Goal: Transaction & Acquisition: Purchase product/service

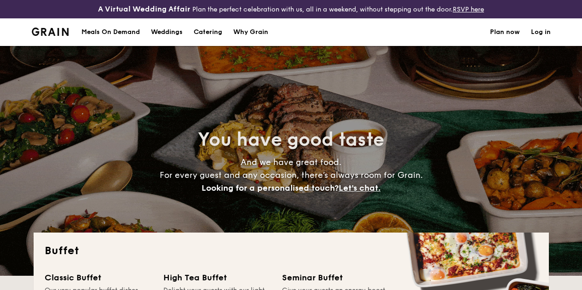
select select
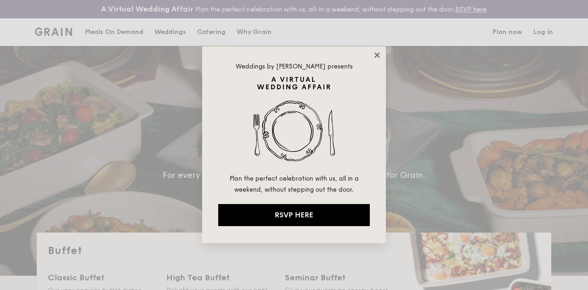
click at [374, 55] on icon at bounding box center [377, 55] width 8 height 8
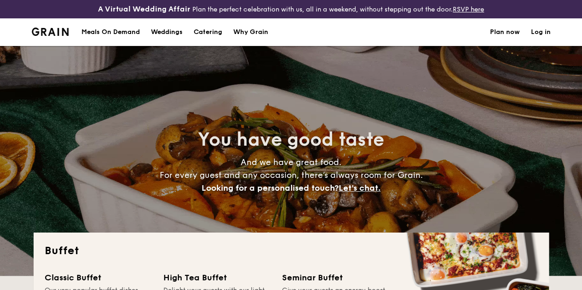
click at [200, 39] on h1 "Catering" at bounding box center [208, 32] width 29 height 28
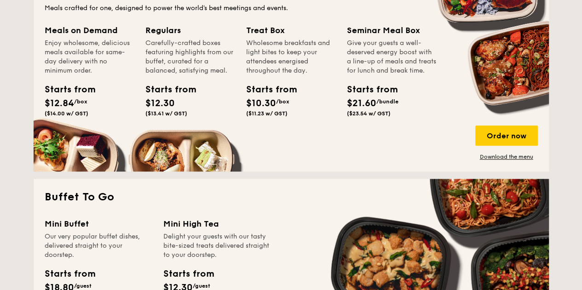
scroll to position [460, 0]
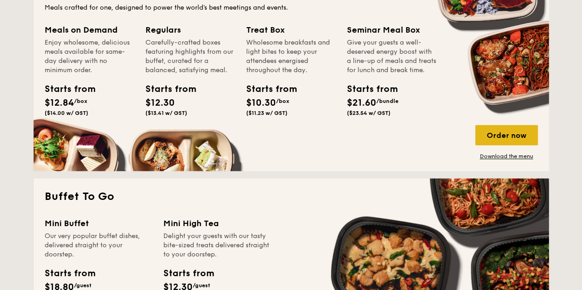
click at [516, 145] on div "Order now" at bounding box center [506, 135] width 63 height 20
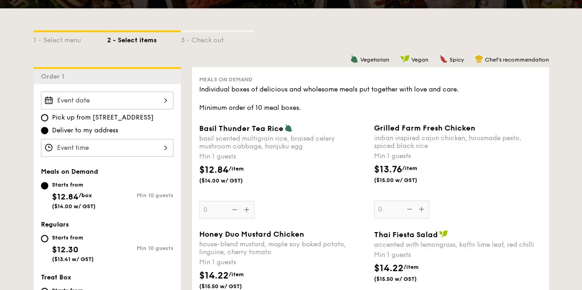
scroll to position [276, 0]
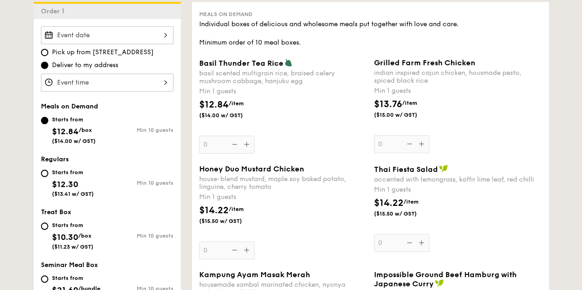
click at [168, 43] on div at bounding box center [107, 35] width 132 height 18
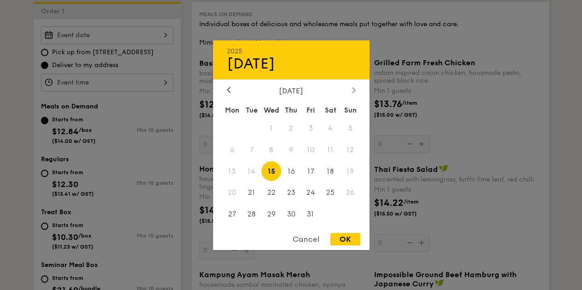
click at [354, 87] on icon at bounding box center [354, 90] width 4 height 6
click at [355, 90] on icon at bounding box center [354, 90] width 4 height 6
click at [230, 86] on div at bounding box center [228, 90] width 8 height 9
click at [294, 216] on span "30" at bounding box center [291, 215] width 20 height 20
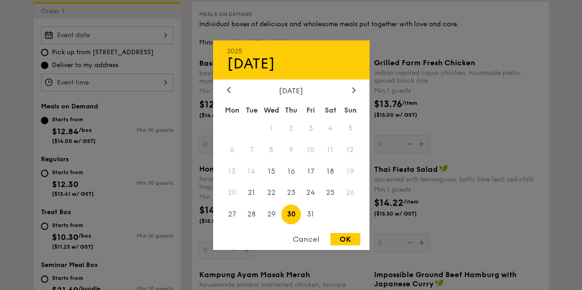
click at [339, 238] on div "OK" at bounding box center [345, 239] width 30 height 12
type input "[DATE]"
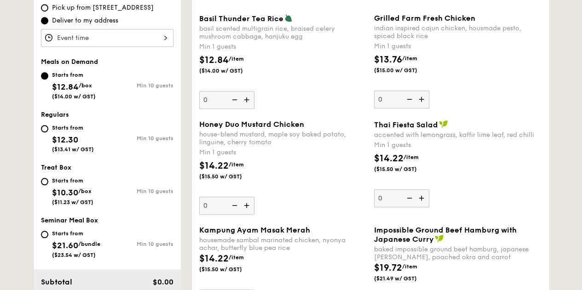
scroll to position [322, 0]
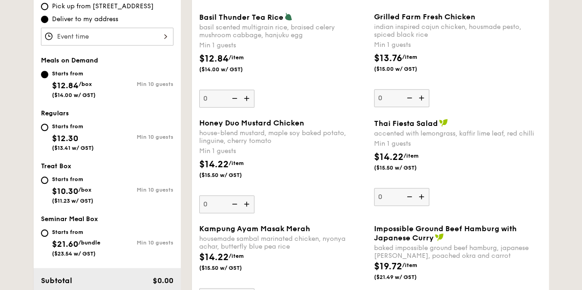
click at [246, 106] on img at bounding box center [247, 98] width 14 height 17
click at [246, 106] on input "0" at bounding box center [226, 99] width 55 height 18
type input "1"
click at [46, 131] on input "Starts from $12.30 ($13.41 w/ GST) Min 10 guests" at bounding box center [44, 127] width 7 height 7
radio input "true"
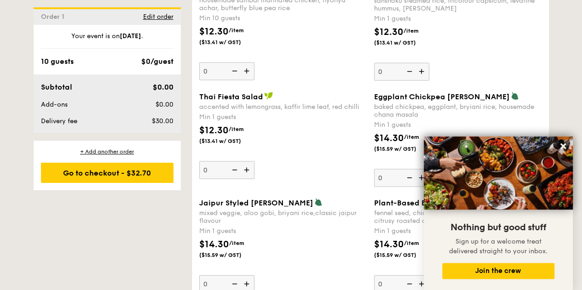
scroll to position [874, 0]
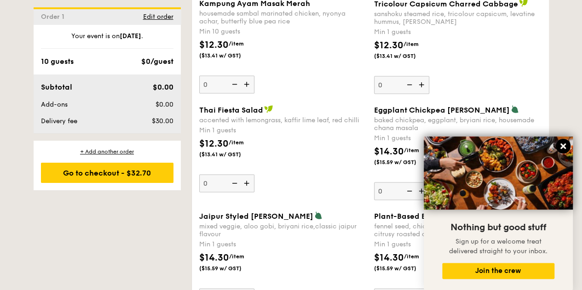
click at [560, 148] on icon at bounding box center [563, 146] width 8 height 8
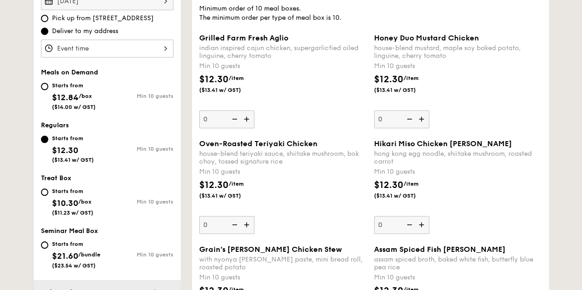
scroll to position [276, 0]
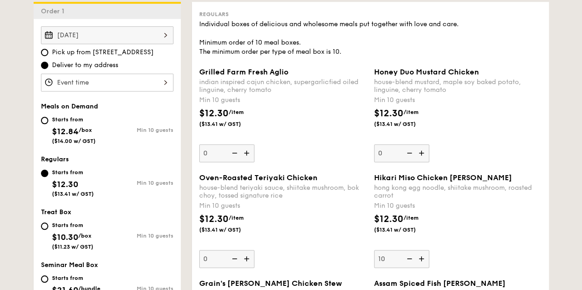
click at [440, 239] on div "$12.30 /item ($13.41 w/ GST)" at bounding box center [457, 228] width 175 height 32
click at [429, 250] on input "10" at bounding box center [401, 259] width 55 height 18
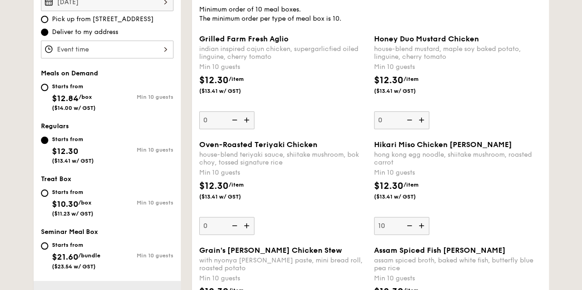
scroll to position [322, 0]
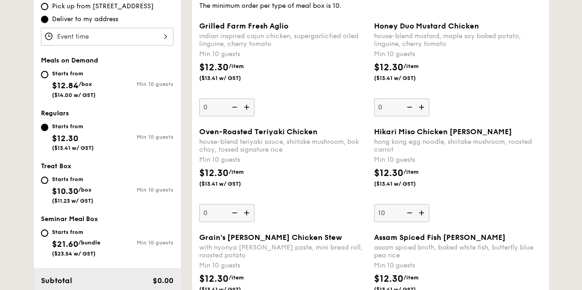
click at [406, 218] on img at bounding box center [408, 212] width 14 height 17
click at [406, 218] on input "10" at bounding box center [401, 213] width 55 height 18
click at [423, 221] on img at bounding box center [422, 212] width 14 height 17
click at [423, 221] on input "0" at bounding box center [401, 213] width 55 height 18
click at [423, 221] on img at bounding box center [422, 212] width 14 height 17
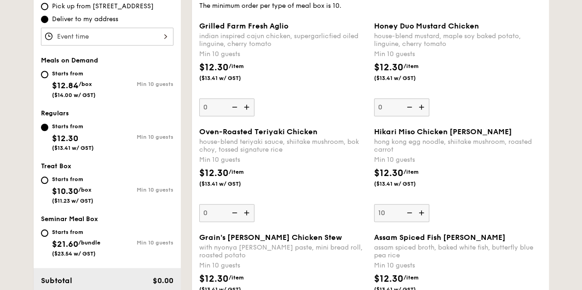
click at [423, 221] on input "10" at bounding box center [401, 213] width 55 height 18
click at [423, 221] on img at bounding box center [422, 212] width 14 height 17
click at [423, 221] on input "11" at bounding box center [401, 213] width 55 height 18
click at [412, 220] on img at bounding box center [408, 212] width 14 height 17
click at [412, 220] on input "12" at bounding box center [401, 213] width 55 height 18
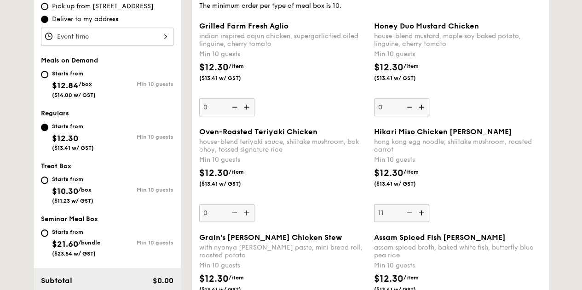
click at [412, 220] on img at bounding box center [408, 212] width 14 height 17
click at [412, 220] on input "11" at bounding box center [401, 213] width 55 height 18
type input "10"
click at [451, 199] on div "$12.30 /item ($13.41 w/ GST)" at bounding box center [457, 182] width 175 height 32
click at [429, 204] on input "10" at bounding box center [401, 213] width 55 height 18
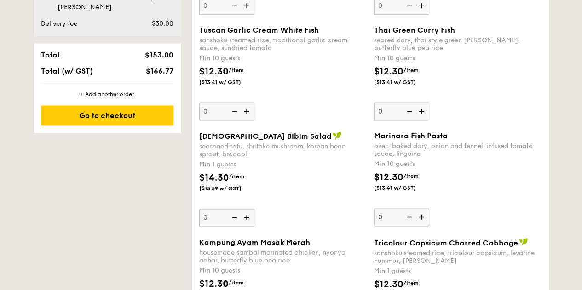
scroll to position [644, 0]
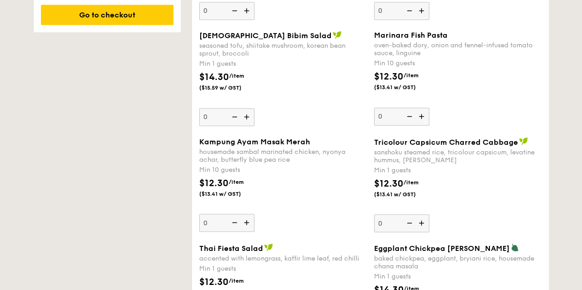
click at [248, 229] on img at bounding box center [247, 222] width 14 height 17
click at [248, 229] on input "0" at bounding box center [226, 223] width 55 height 18
type input "10"
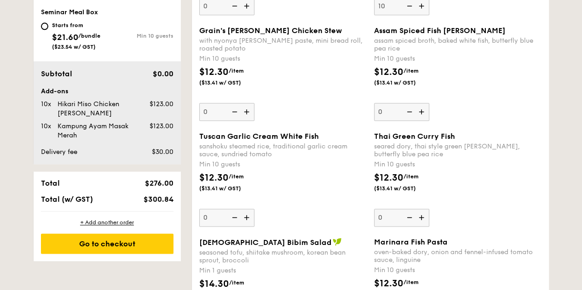
scroll to position [528, 0]
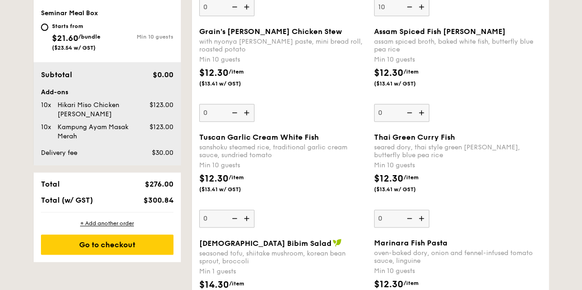
click at [250, 227] on img at bounding box center [247, 218] width 14 height 17
click at [250, 227] on input "0" at bounding box center [226, 219] width 55 height 18
type input "10"
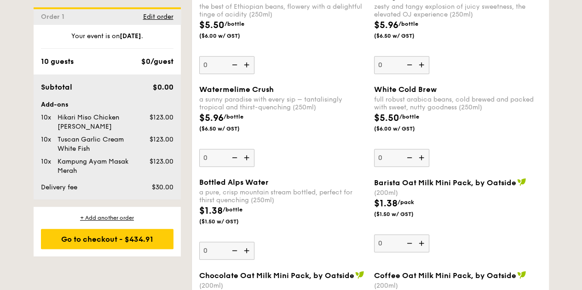
scroll to position [1953, 0]
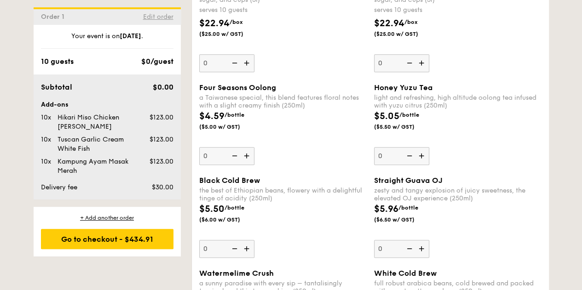
click at [154, 15] on span "Edit order" at bounding box center [158, 17] width 30 height 8
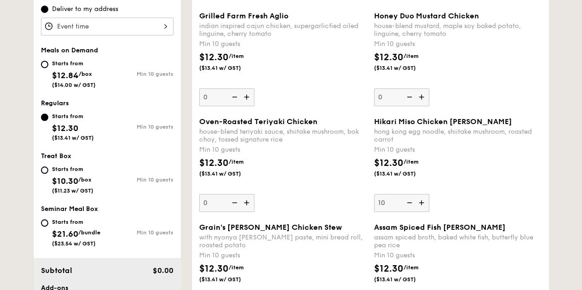
scroll to position [317, 0]
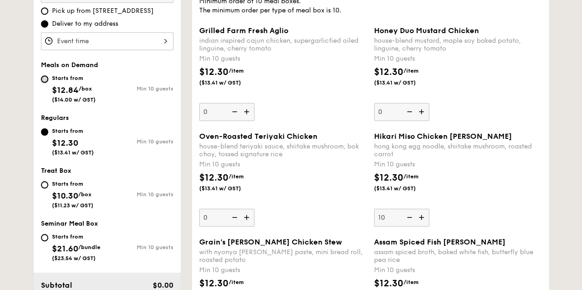
click at [47, 83] on input "Starts from $12.84 /box ($14.00 w/ GST) Min 10 guests" at bounding box center [44, 78] width 7 height 7
radio input "true"
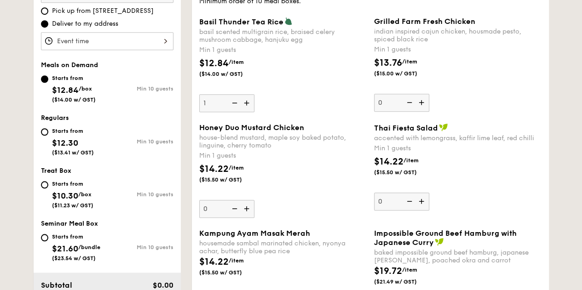
click at [234, 109] on img at bounding box center [234, 102] width 14 height 17
click at [234, 109] on input "1" at bounding box center [226, 103] width 55 height 18
click at [247, 111] on img at bounding box center [247, 102] width 14 height 17
click at [247, 111] on input "0" at bounding box center [226, 103] width 55 height 18
type input "1"
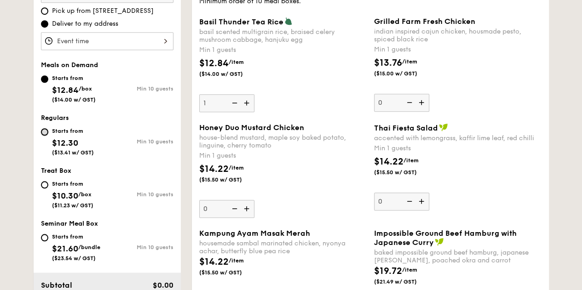
click at [45, 136] on input "Starts from $12.30 ($13.41 w/ GST) Min 10 guests" at bounding box center [44, 131] width 7 height 7
radio input "true"
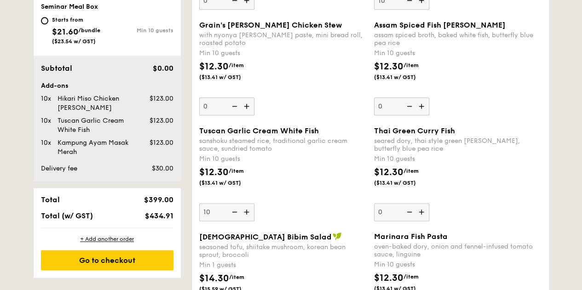
scroll to position [547, 0]
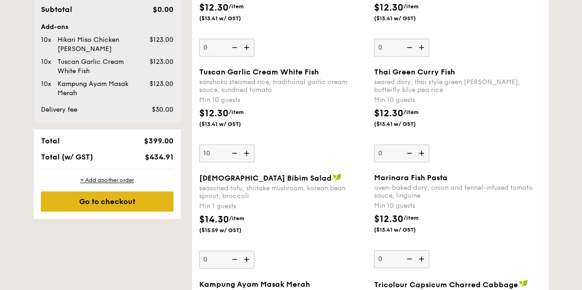
click at [131, 206] on div "Go to checkout" at bounding box center [107, 201] width 132 height 20
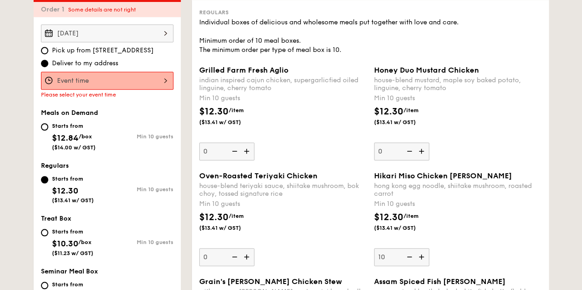
scroll to position [271, 0]
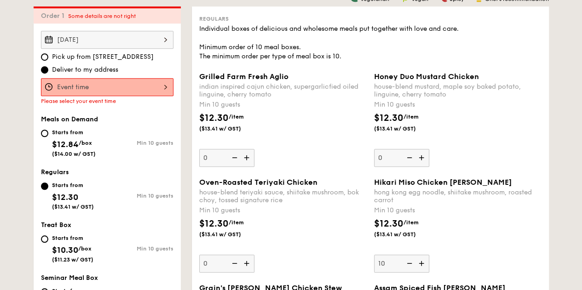
click at [162, 86] on div at bounding box center [107, 87] width 132 height 18
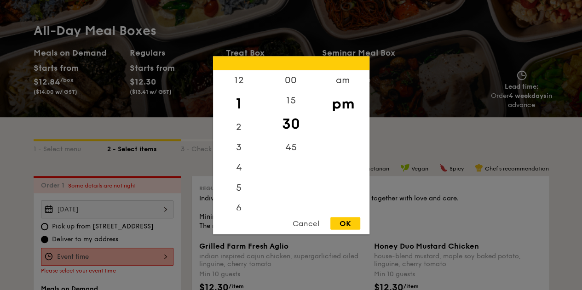
scroll to position [87, 0]
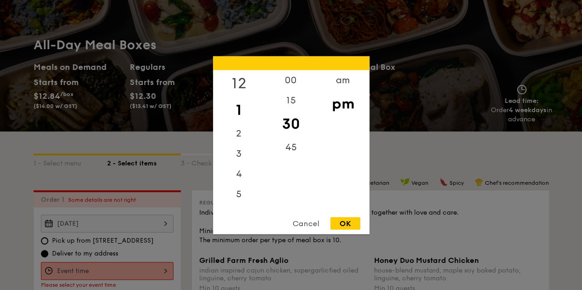
click at [242, 85] on div "12" at bounding box center [239, 83] width 52 height 27
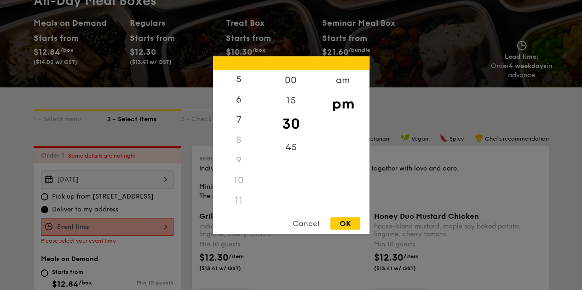
scroll to position [179, 0]
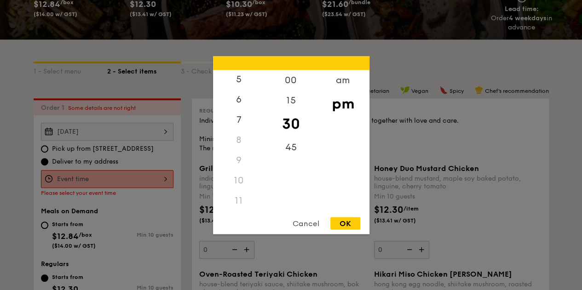
click at [239, 198] on div "11" at bounding box center [239, 200] width 52 height 20
click at [240, 201] on div "11" at bounding box center [239, 200] width 52 height 20
drag, startPoint x: 297, startPoint y: 125, endPoint x: 296, endPoint y: 79, distance: 46.0
click at [296, 79] on div "00 15 30 45" at bounding box center [291, 140] width 52 height 140
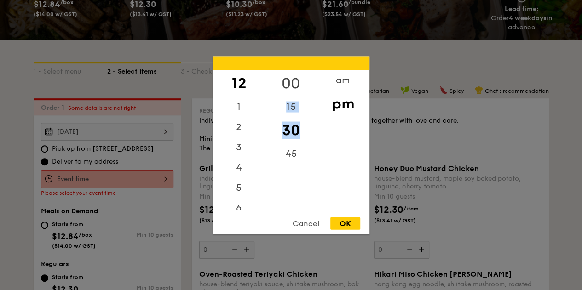
click at [295, 84] on div "00" at bounding box center [291, 83] width 52 height 27
click at [341, 83] on div "am" at bounding box center [343, 83] width 52 height 27
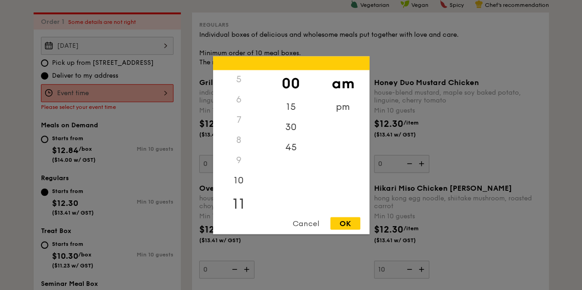
scroll to position [271, 0]
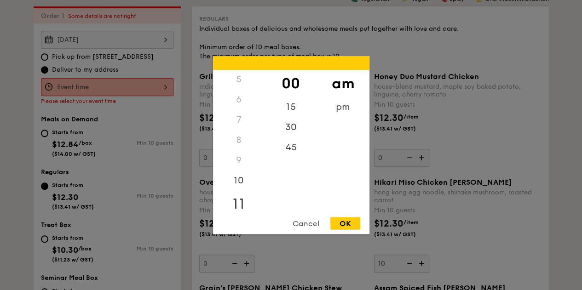
click at [240, 201] on div "11" at bounding box center [239, 203] width 52 height 27
click at [293, 147] on div "45" at bounding box center [291, 150] width 52 height 27
click at [339, 224] on div "OK" at bounding box center [345, 223] width 30 height 12
type input "11:45AM"
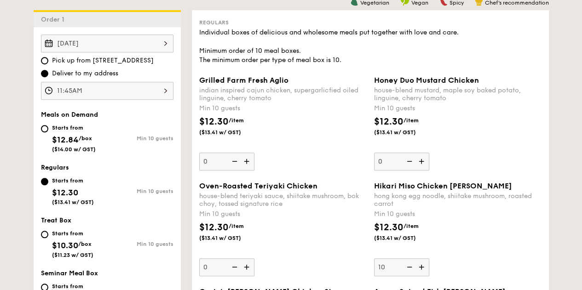
scroll to position [225, 0]
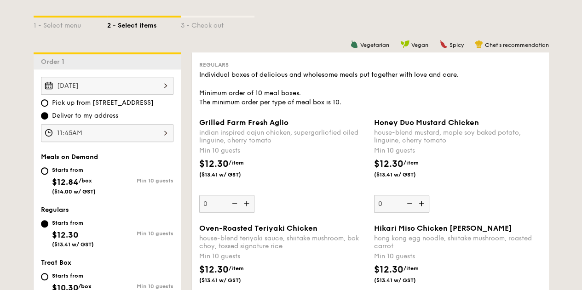
click at [50, 178] on div "Starts from $12.84 /box ($14.00 w/ GST)" at bounding box center [74, 180] width 66 height 30
click at [48, 175] on input "Starts from $12.84 /box ($14.00 w/ GST) Min 10 guests" at bounding box center [44, 170] width 7 height 7
radio input "true"
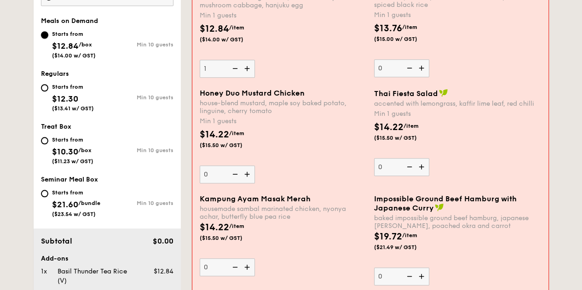
scroll to position [271, 0]
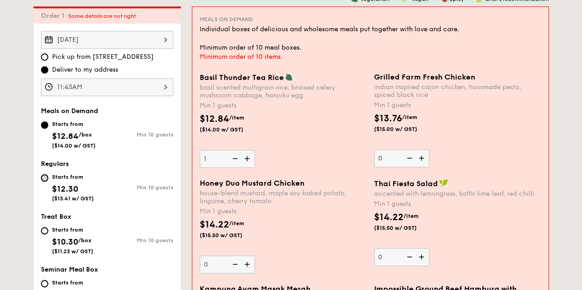
click at [47, 182] on input "Starts from $12.30 ($13.41 w/ GST) Min 10 guests" at bounding box center [44, 177] width 7 height 7
radio input "true"
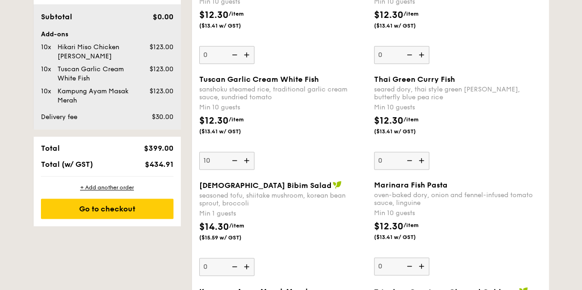
scroll to position [639, 0]
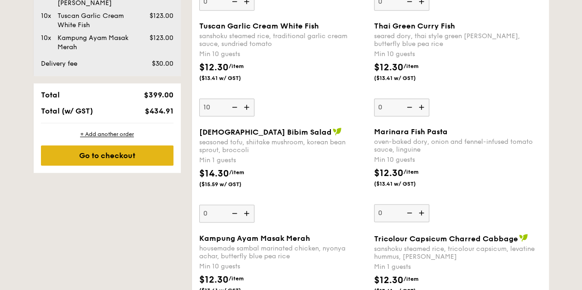
click at [118, 166] on div "Go to checkout" at bounding box center [107, 155] width 132 height 20
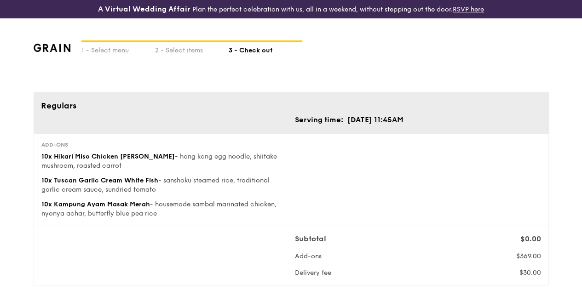
click at [519, 84] on div "1 - Select menu 2 - Select items 3 - Check out" at bounding box center [291, 55] width 515 height 74
click at [178, 52] on div "2 - Select items" at bounding box center [192, 48] width 74 height 13
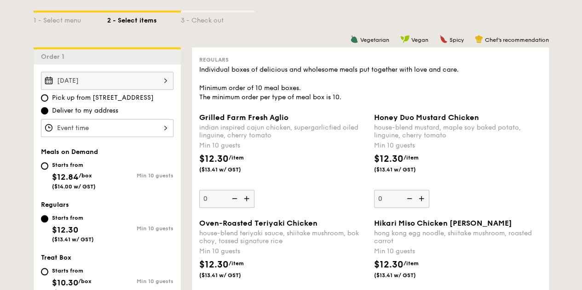
scroll to position [322, 0]
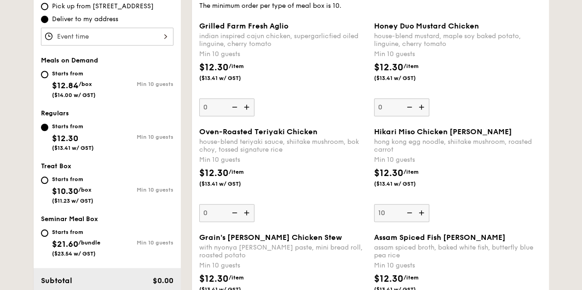
click at [248, 115] on img at bounding box center [247, 106] width 14 height 17
click at [248, 115] on input "0" at bounding box center [226, 107] width 55 height 18
click at [248, 115] on img at bounding box center [247, 106] width 14 height 17
click at [248, 115] on input "10" at bounding box center [226, 107] width 55 height 18
click at [236, 116] on img at bounding box center [234, 106] width 14 height 17
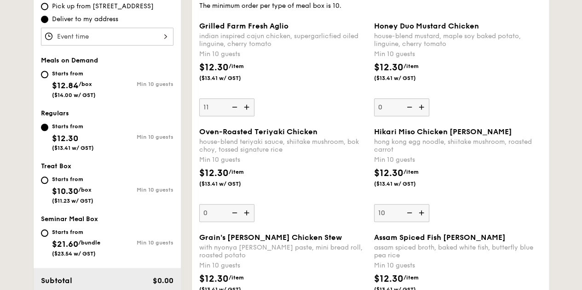
click at [236, 116] on input "11" at bounding box center [226, 107] width 55 height 18
click at [236, 116] on img at bounding box center [234, 106] width 14 height 17
click at [236, 116] on input "10" at bounding box center [226, 107] width 55 height 18
type input "0"
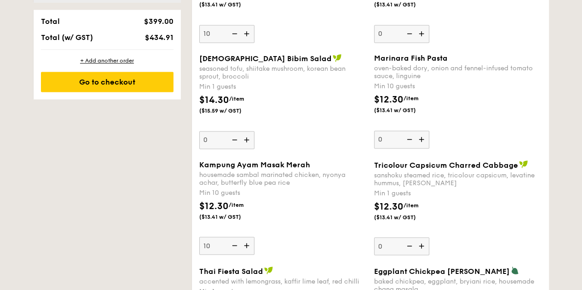
scroll to position [782, 0]
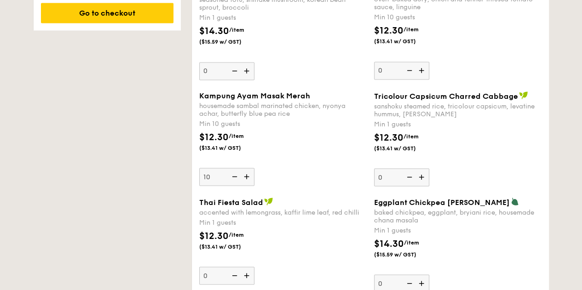
click at [246, 184] on img at bounding box center [247, 176] width 14 height 17
click at [246, 184] on input "10" at bounding box center [226, 177] width 55 height 18
type input "11"
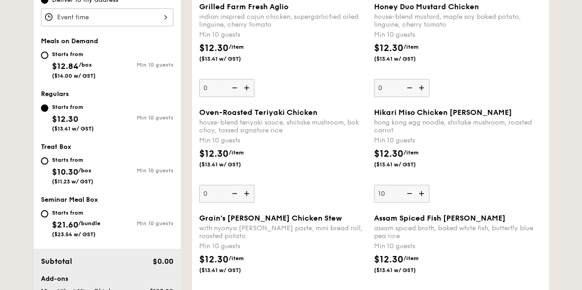
scroll to position [322, 0]
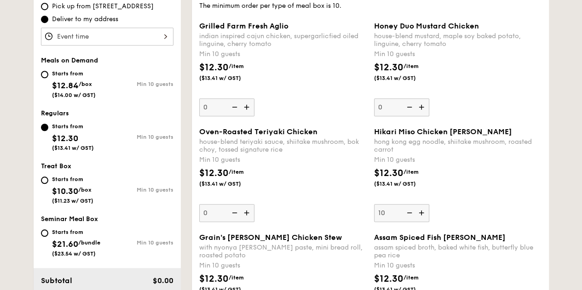
click at [420, 220] on img at bounding box center [422, 212] width 14 height 17
click at [420, 220] on input "10" at bounding box center [401, 213] width 55 height 18
type input "11"
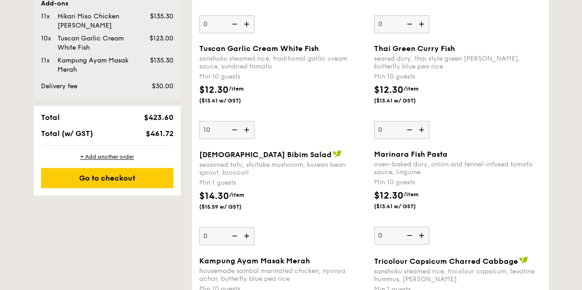
scroll to position [627, 0]
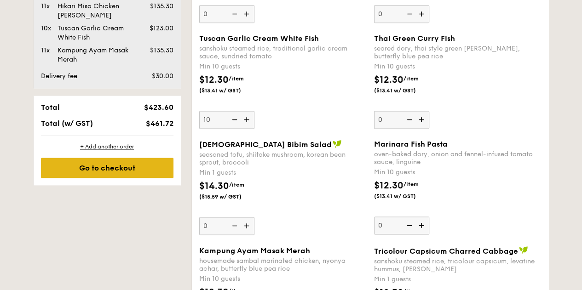
click at [137, 173] on div "Go to checkout" at bounding box center [107, 168] width 132 height 20
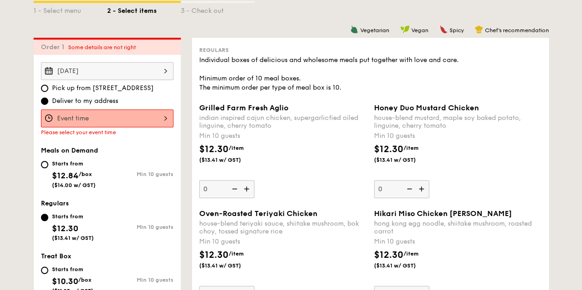
scroll to position [225, 0]
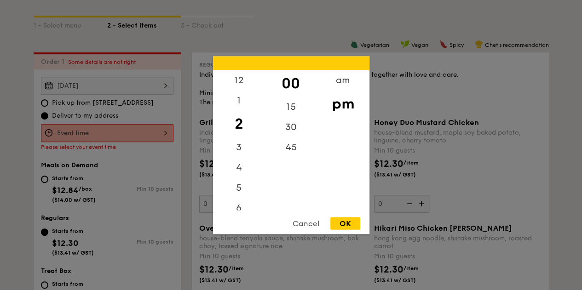
click at [153, 138] on div "12 1 2 3 4 5 6 7 8 9 10 11 00 15 30 45 am pm Cancel OK" at bounding box center [107, 133] width 132 height 18
drag, startPoint x: 236, startPoint y: 105, endPoint x: 258, endPoint y: 107, distance: 22.6
click at [237, 124] on div "12 1 2 3 4 5 6 7 8 9 10 11" at bounding box center [239, 140] width 52 height 140
click at [349, 88] on div "am" at bounding box center [343, 83] width 52 height 27
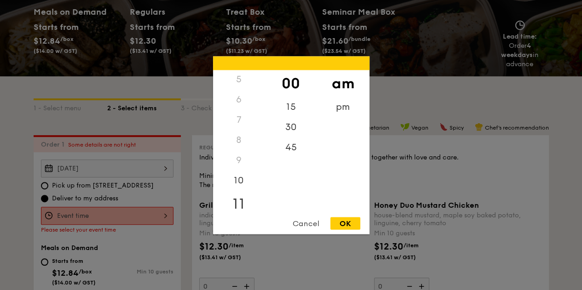
scroll to position [133, 0]
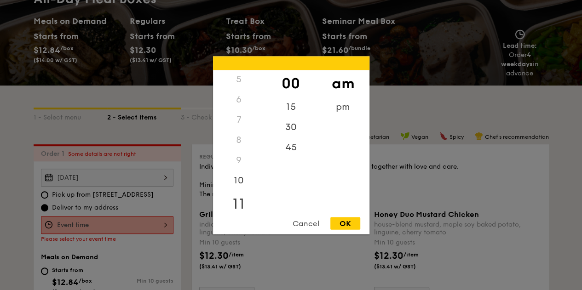
click at [239, 206] on div "11" at bounding box center [239, 203] width 52 height 27
click at [292, 152] on div "45" at bounding box center [291, 150] width 52 height 27
click at [342, 222] on div "OK" at bounding box center [345, 223] width 30 height 12
type input "11:45AM"
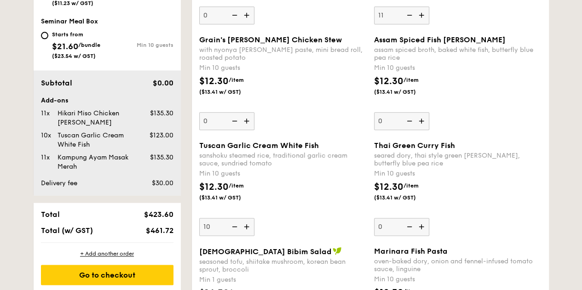
scroll to position [547, 0]
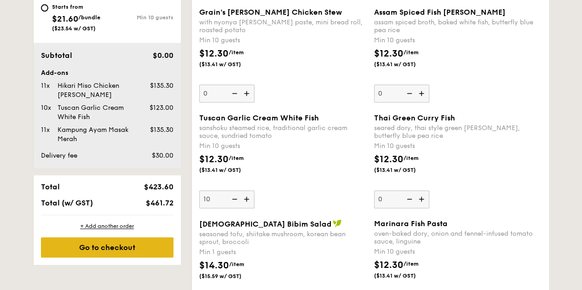
click at [117, 253] on div "Go to checkout" at bounding box center [107, 247] width 132 height 20
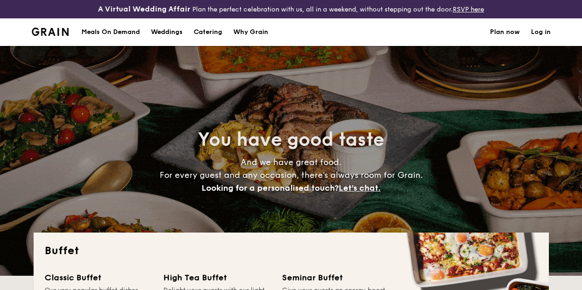
select select
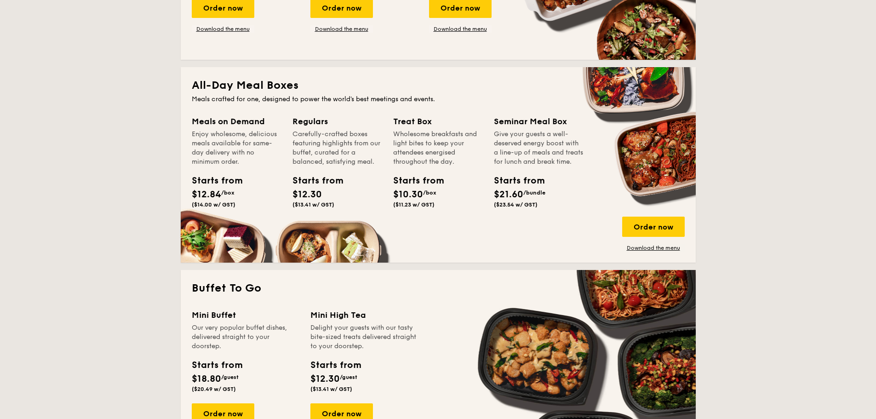
scroll to position [368, 0]
click at [581, 250] on link "Download the menu" at bounding box center [653, 248] width 63 height 7
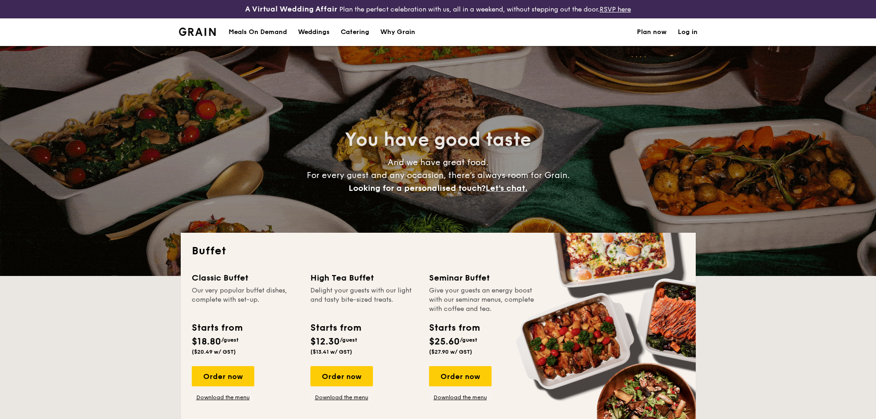
select select
